Goal: Check status: Check status

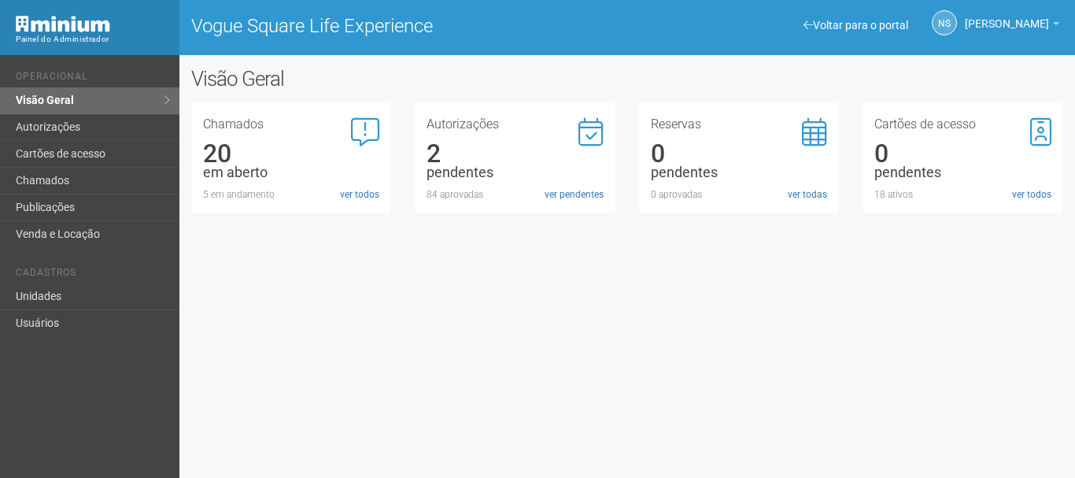
click at [108, 86] on li "Operacional" at bounding box center [92, 79] width 152 height 17
click at [122, 94] on link "Visão Geral" at bounding box center [89, 100] width 179 height 27
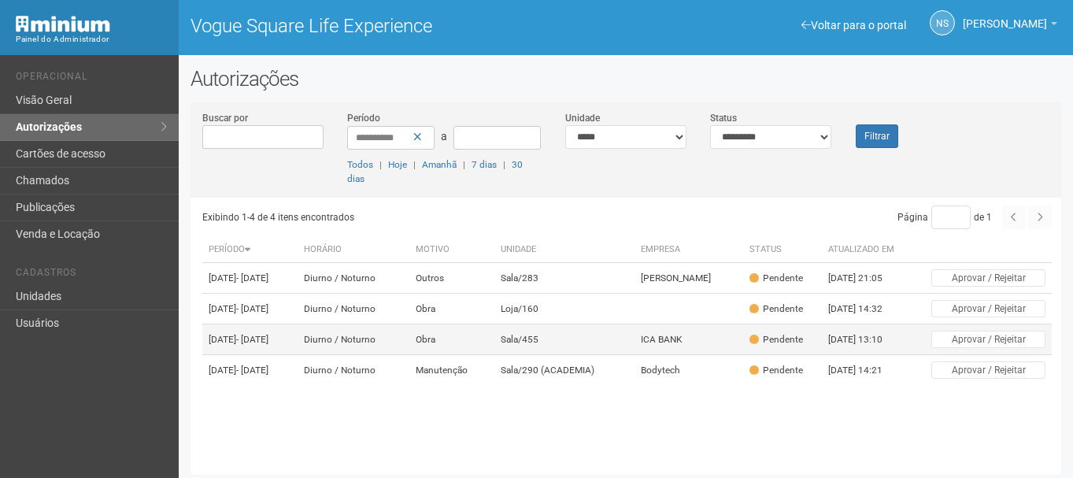
click at [602, 355] on td "Sala/455" at bounding box center [564, 339] width 140 height 31
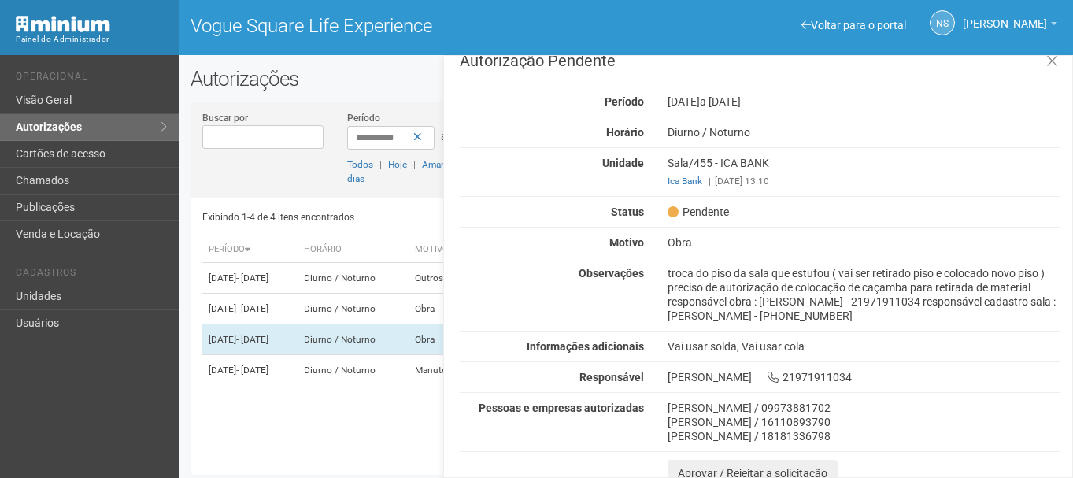
scroll to position [28, 0]
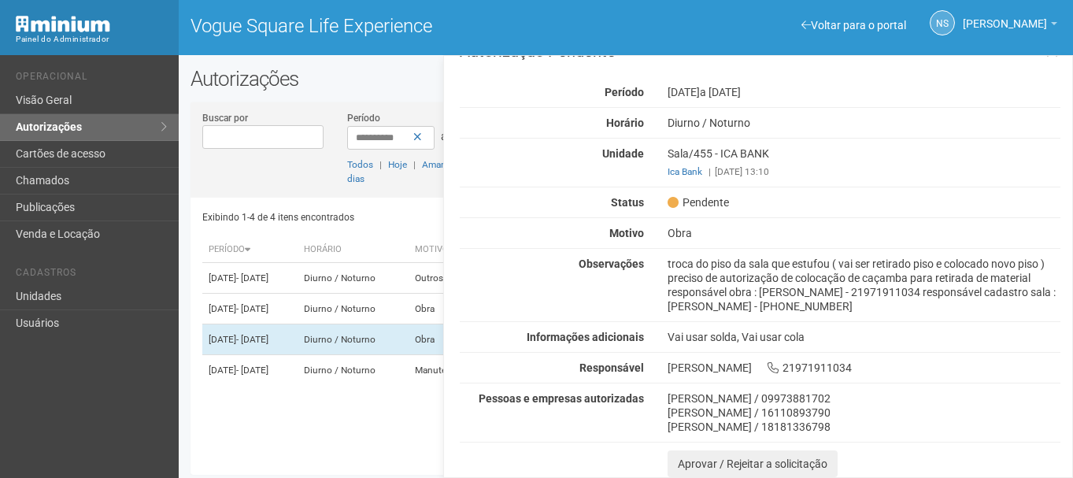
click at [800, 224] on div "Autorização Pendente Período 23/09/2025 a 26/09/2025 Horário Diurno / Noturno U…" at bounding box center [760, 260] width 601 height 434
click at [817, 240] on div "Autorização Pendente Período 23/09/2025 a 26/09/2025 Horário Diurno / Noturno U…" at bounding box center [760, 260] width 601 height 434
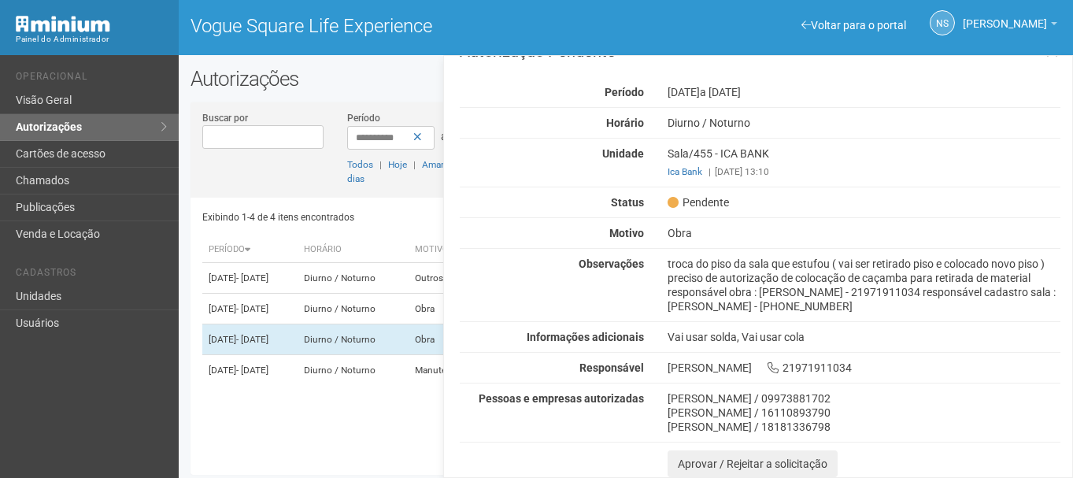
click at [817, 240] on div "Autorização Pendente Período 23/09/2025 a 26/09/2025 Horário Diurno / Noturno U…" at bounding box center [760, 260] width 601 height 434
click at [672, 259] on div "troca do piso da sala que estufou ( vai ser retirado piso e colocado novo piso …" at bounding box center [864, 285] width 416 height 57
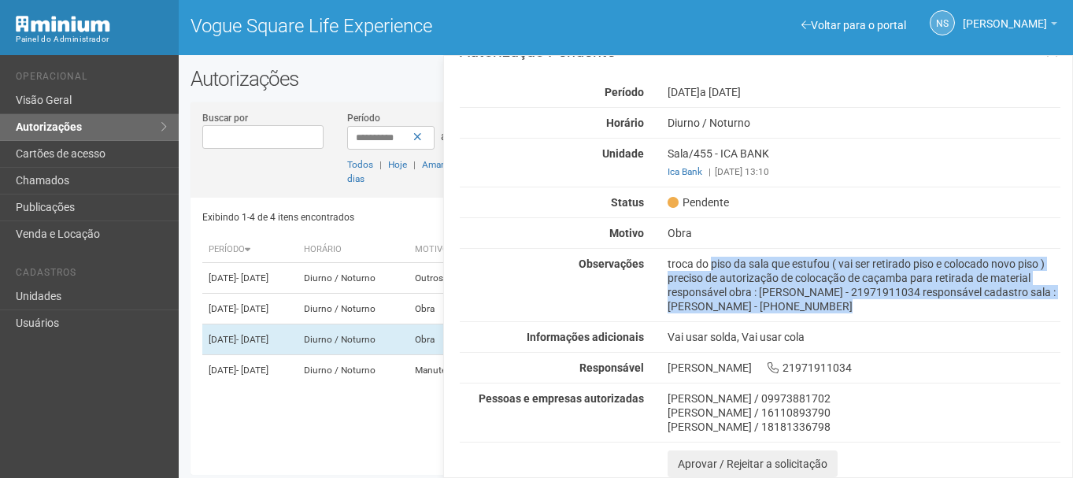
click at [671, 260] on div "troca do piso da sala que estufou ( vai ser retirado piso e colocado novo piso …" at bounding box center [864, 285] width 416 height 57
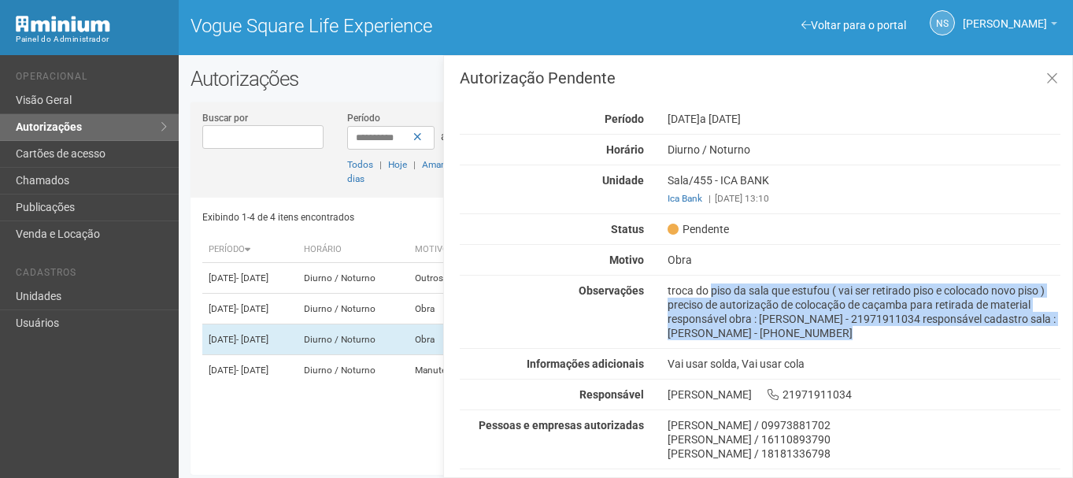
scroll to position [0, 0]
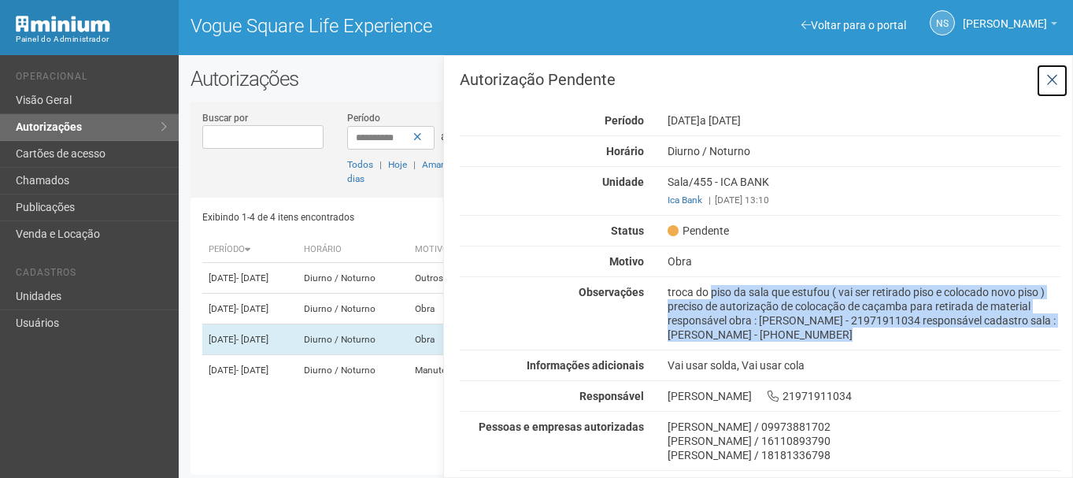
click at [1055, 80] on icon at bounding box center [1052, 80] width 12 height 16
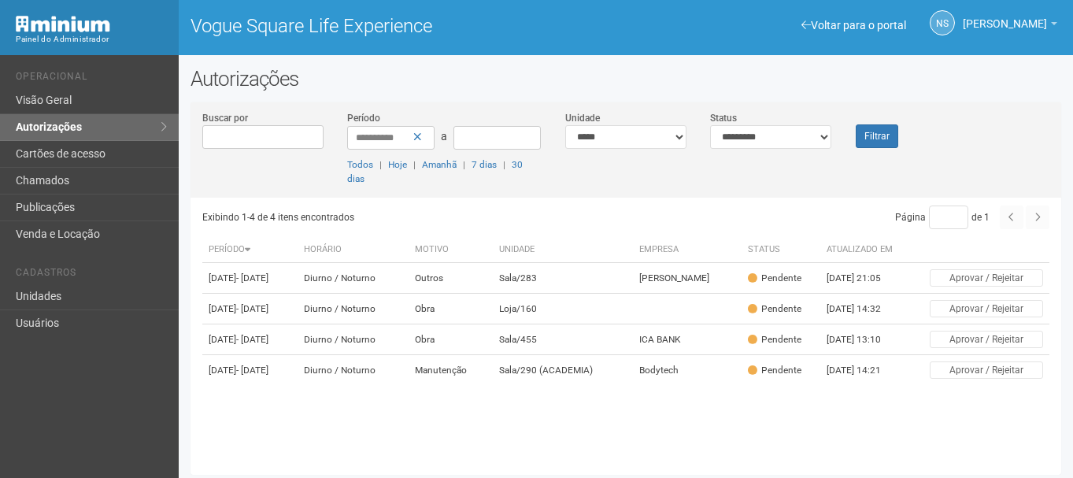
click at [1055, 80] on h2 "Autorizações" at bounding box center [625, 79] width 871 height 24
